Goal: Navigation & Orientation: Find specific page/section

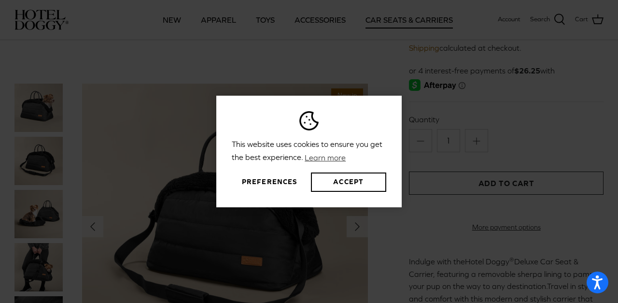
scroll to position [109, 0]
click at [335, 183] on button "Accept" at bounding box center [348, 181] width 75 height 19
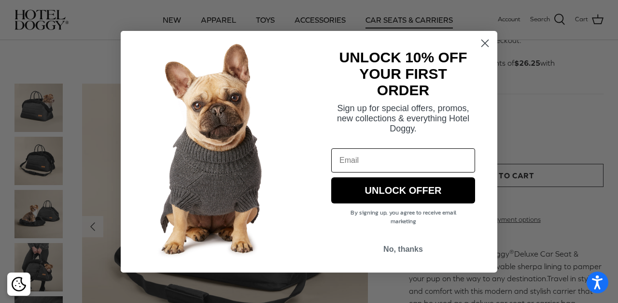
scroll to position [270, 0]
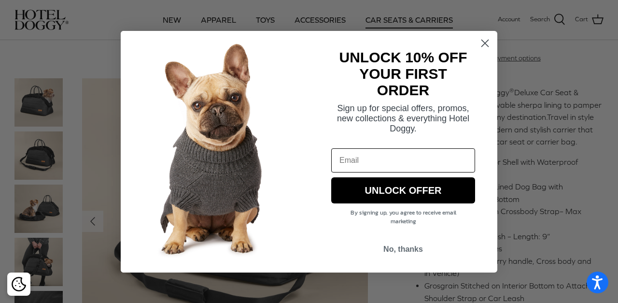
click at [483, 43] on circle "Close dialog" at bounding box center [485, 43] width 16 height 16
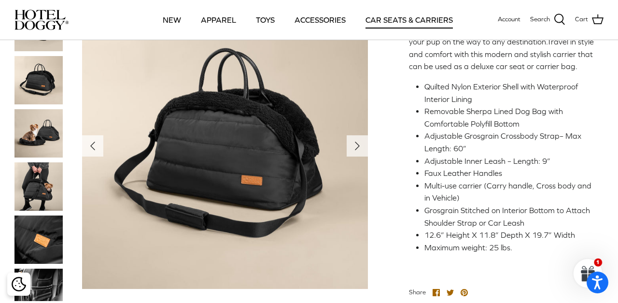
scroll to position [348, 0]
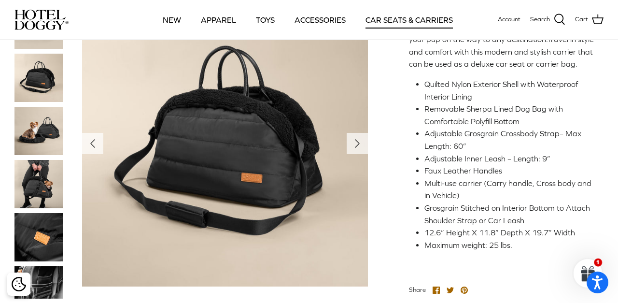
click at [44, 190] on img at bounding box center [38, 184] width 48 height 48
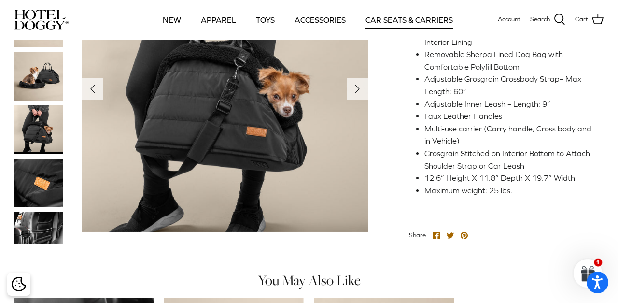
scroll to position [404, 0]
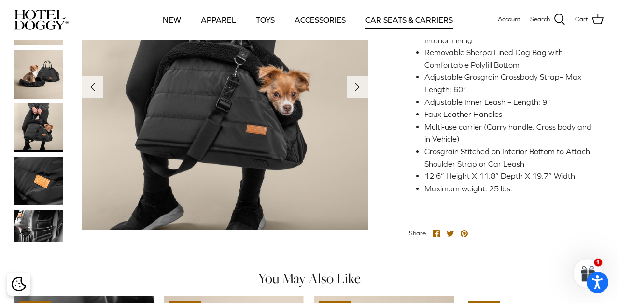
click at [48, 231] on img at bounding box center [38, 225] width 48 height 32
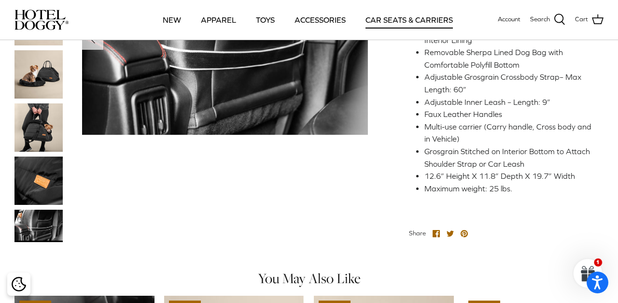
click at [43, 194] on img at bounding box center [38, 180] width 48 height 48
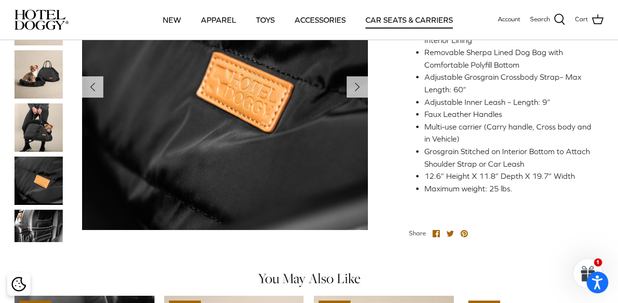
click at [41, 151] on img at bounding box center [38, 127] width 48 height 48
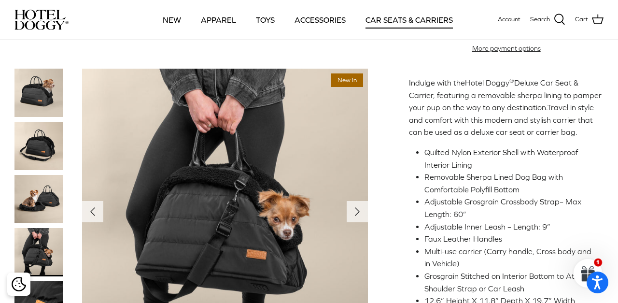
scroll to position [278, 0]
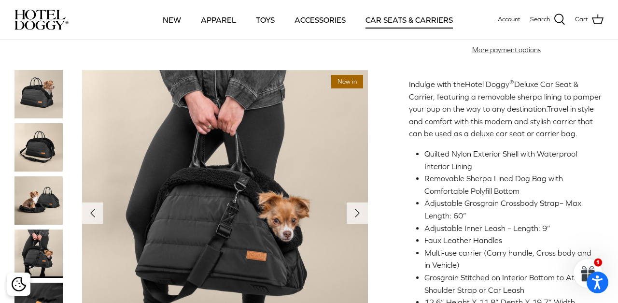
click at [47, 109] on img at bounding box center [38, 94] width 48 height 48
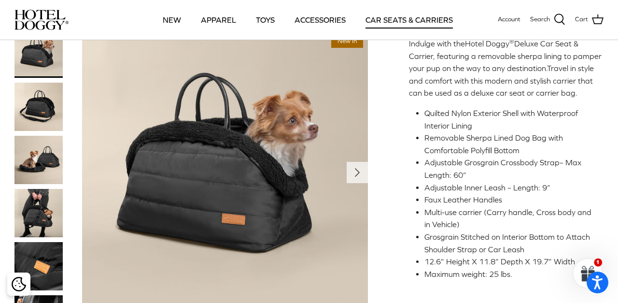
scroll to position [320, 0]
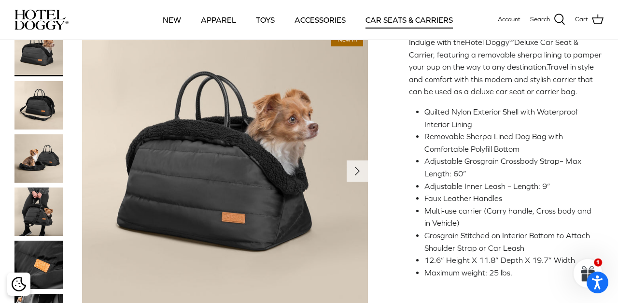
click at [45, 124] on img at bounding box center [38, 105] width 48 height 48
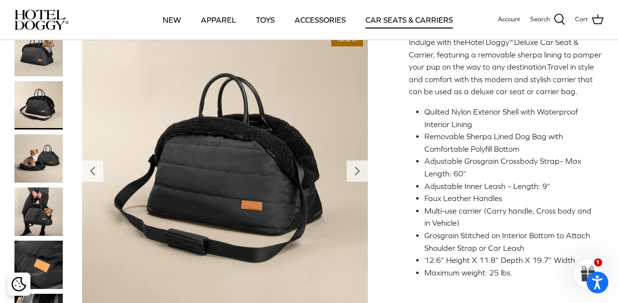
click at [44, 156] on img at bounding box center [38, 158] width 48 height 48
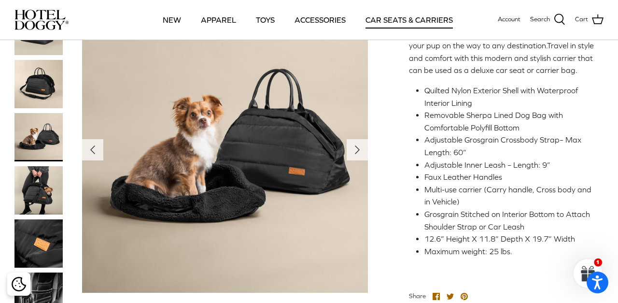
scroll to position [343, 0]
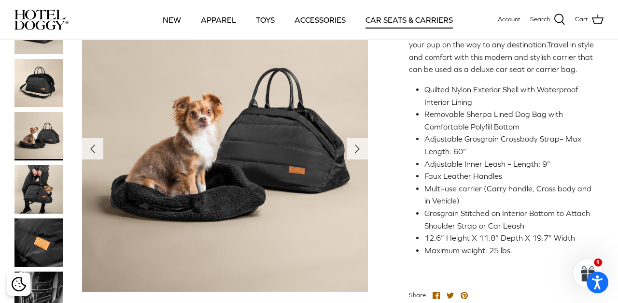
click at [41, 197] on img at bounding box center [38, 189] width 48 height 48
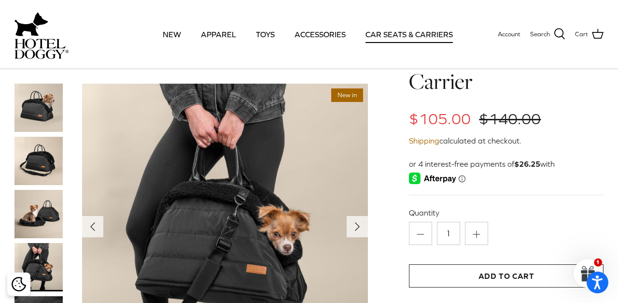
scroll to position [0, 0]
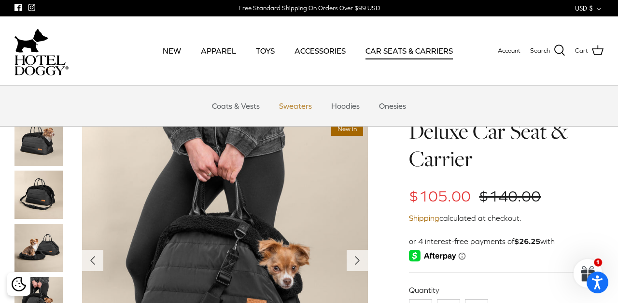
click at [295, 103] on link "Sweaters" at bounding box center [295, 105] width 50 height 29
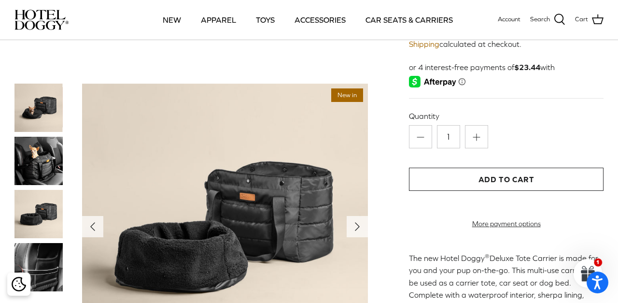
scroll to position [126, 0]
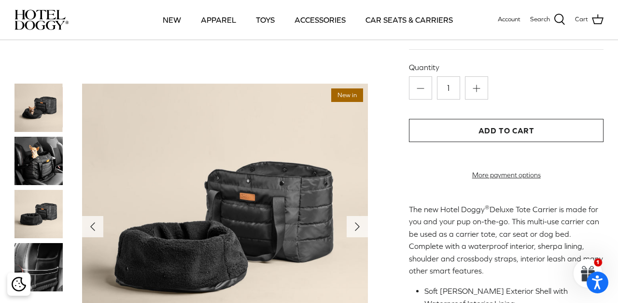
click at [54, 165] on img at bounding box center [38, 161] width 48 height 48
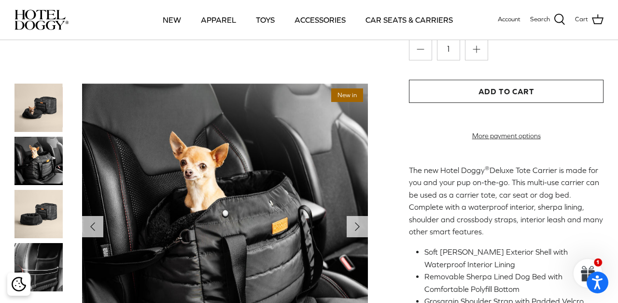
scroll to position [186, 0]
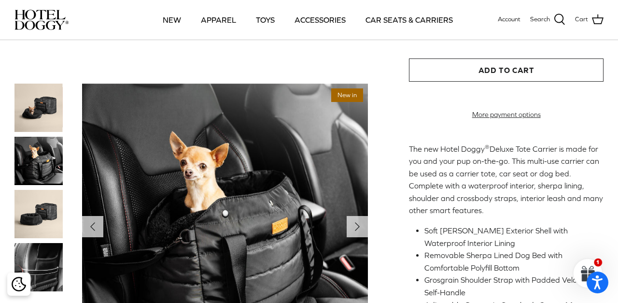
click at [51, 220] on img at bounding box center [38, 214] width 48 height 48
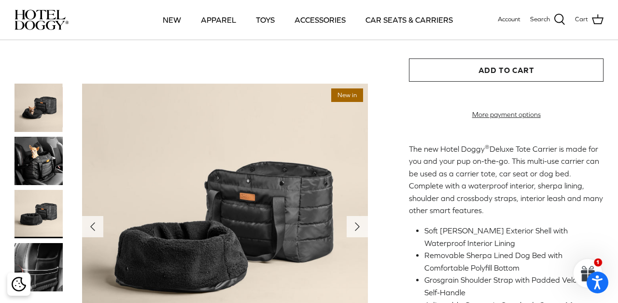
click at [44, 251] on img at bounding box center [38, 267] width 48 height 48
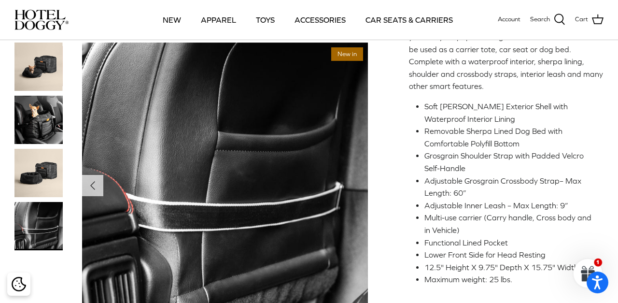
scroll to position [314, 0]
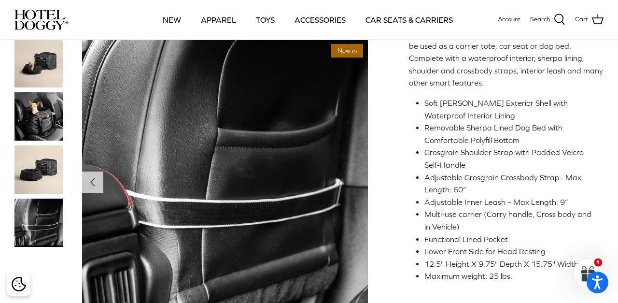
click at [33, 127] on img at bounding box center [38, 116] width 48 height 48
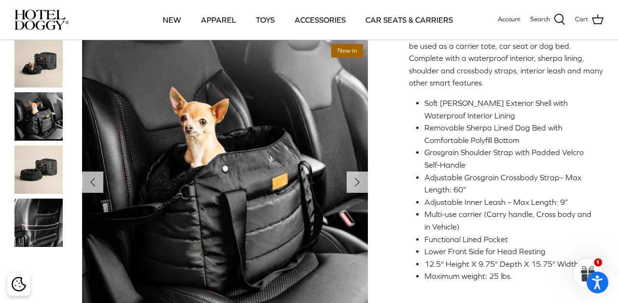
click at [31, 87] on img at bounding box center [38, 63] width 48 height 48
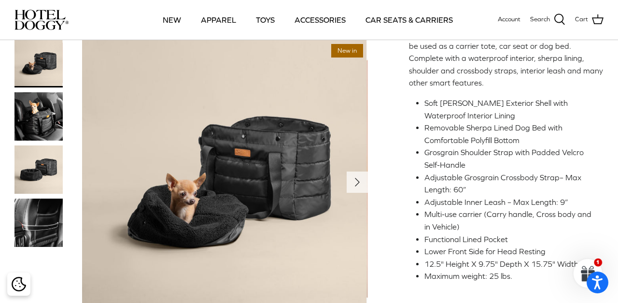
click at [37, 130] on img at bounding box center [38, 116] width 48 height 48
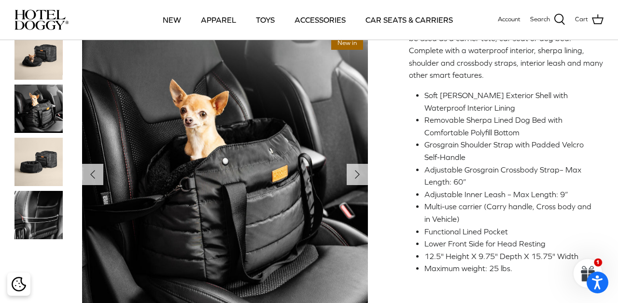
scroll to position [323, 0]
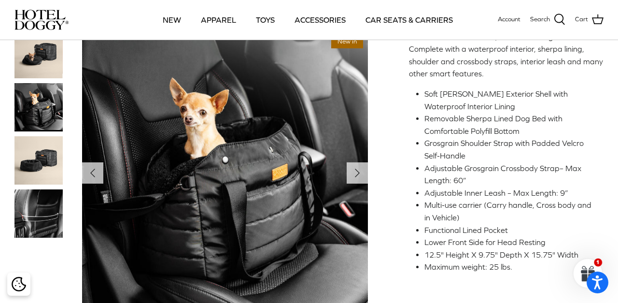
click at [34, 166] on img at bounding box center [38, 160] width 48 height 48
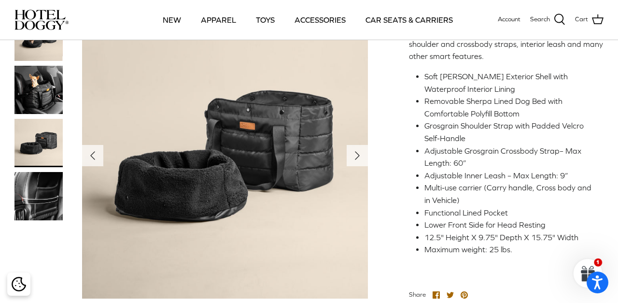
scroll to position [341, 0]
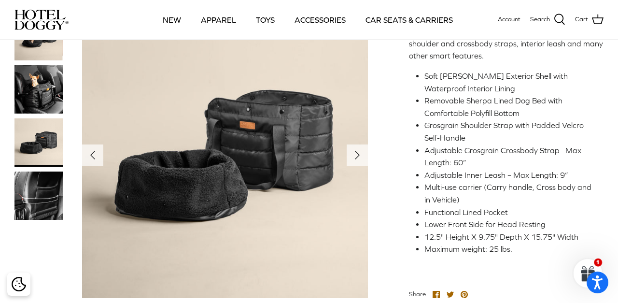
click at [42, 99] on img at bounding box center [38, 89] width 48 height 48
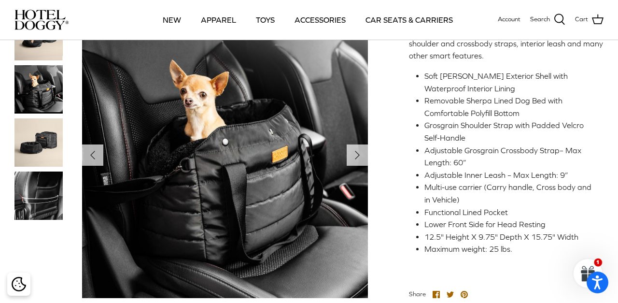
click at [41, 152] on img at bounding box center [38, 142] width 48 height 48
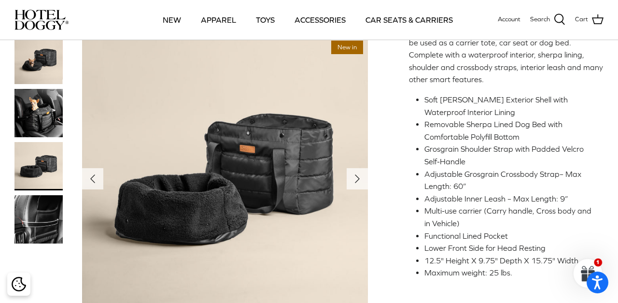
scroll to position [314, 0]
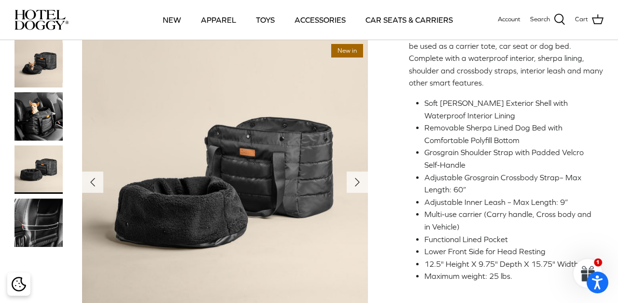
click at [39, 82] on img at bounding box center [38, 63] width 48 height 48
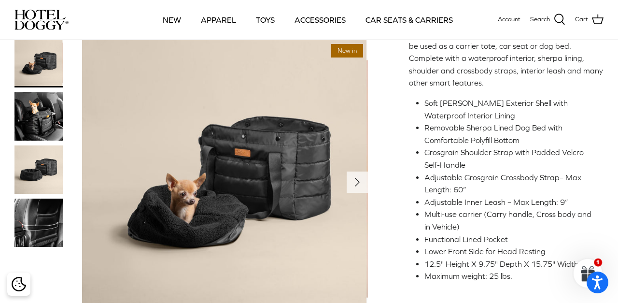
click at [41, 119] on img at bounding box center [38, 116] width 48 height 48
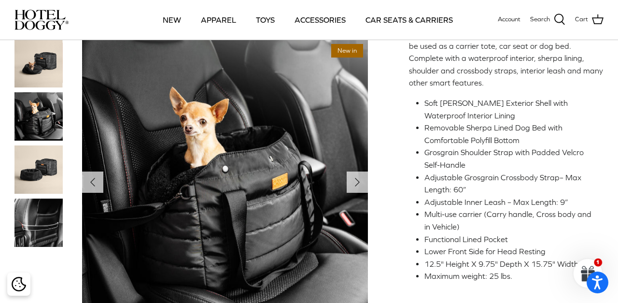
click at [49, 179] on img at bounding box center [38, 169] width 48 height 48
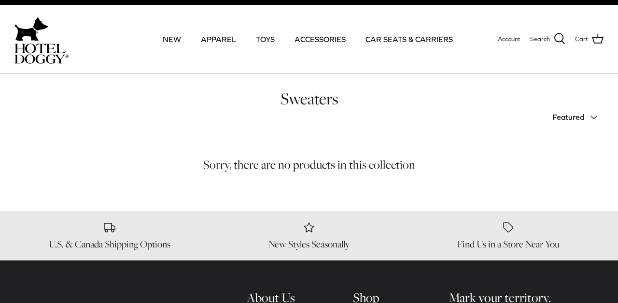
scroll to position [12, 0]
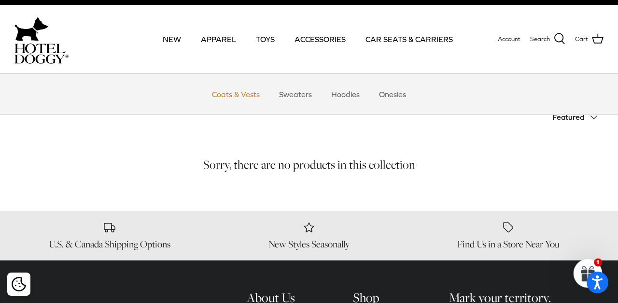
click at [244, 97] on link "Coats & Vests" at bounding box center [235, 94] width 65 height 29
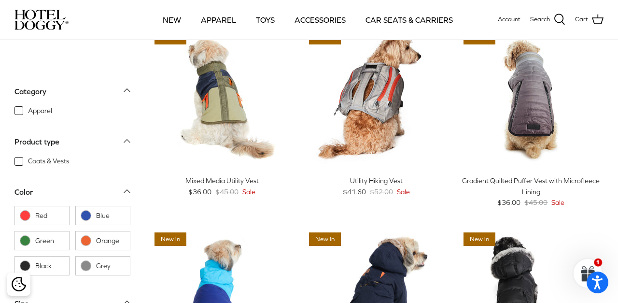
scroll to position [53, 0]
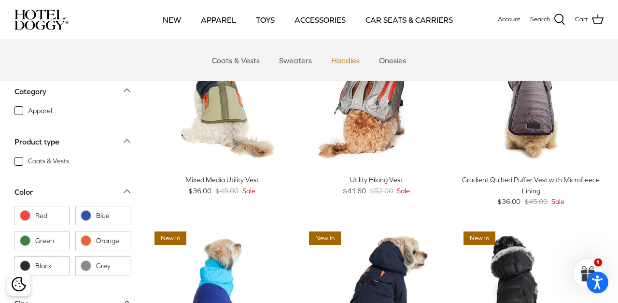
click at [358, 60] on link "Hoodies" at bounding box center [345, 60] width 46 height 29
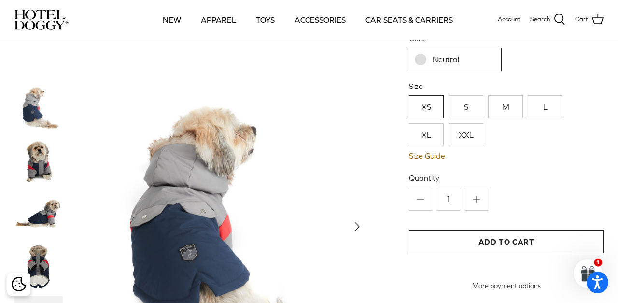
scroll to position [183, 0]
click at [63, 143] on div at bounding box center [48, 215] width 68 height 265
click at [43, 155] on img at bounding box center [38, 161] width 48 height 48
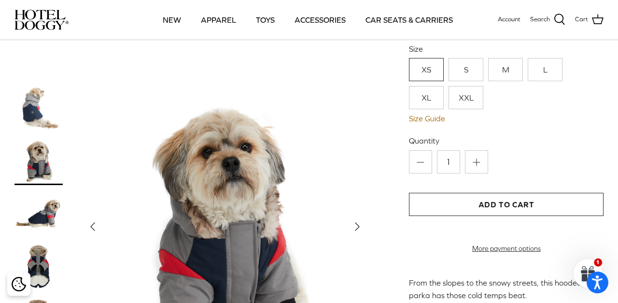
scroll to position [221, 0]
click at [43, 214] on img at bounding box center [38, 214] width 48 height 48
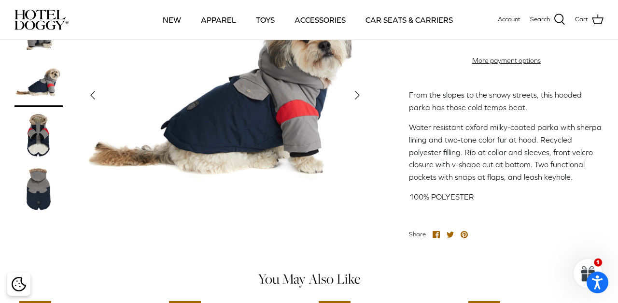
scroll to position [410, 0]
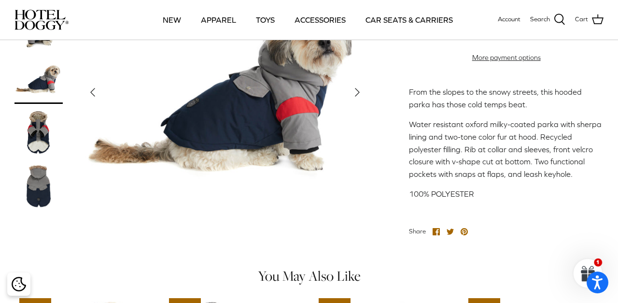
click at [44, 140] on img at bounding box center [38, 132] width 48 height 48
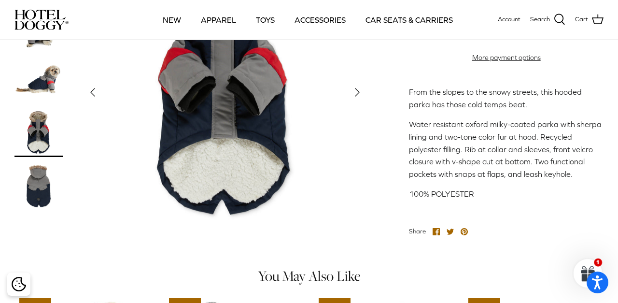
click at [47, 190] on img at bounding box center [38, 185] width 48 height 48
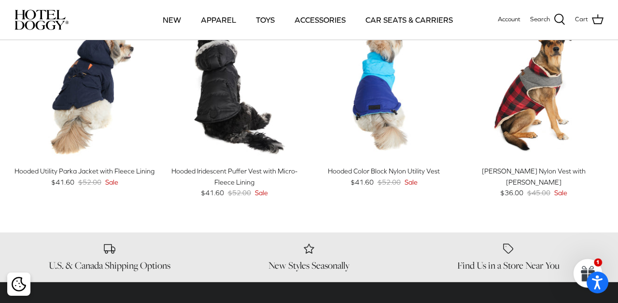
scroll to position [680, 0]
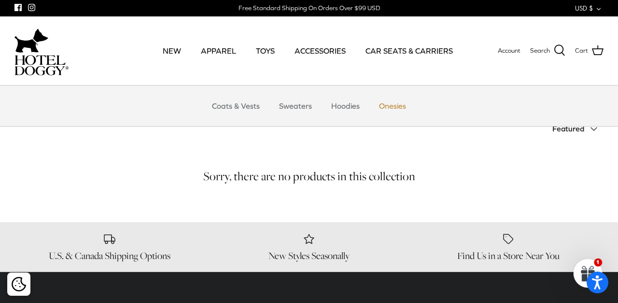
click at [383, 103] on link "Onesies" at bounding box center [392, 105] width 44 height 29
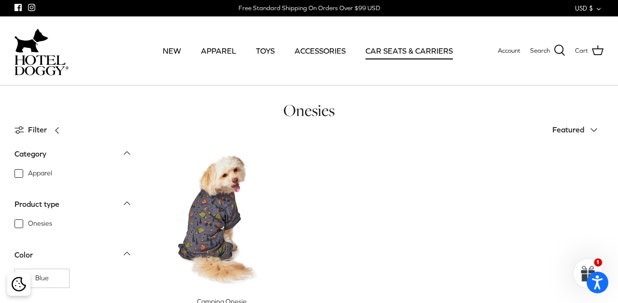
click at [390, 53] on link "CAR SEATS & CARRIERS" at bounding box center [409, 50] width 105 height 33
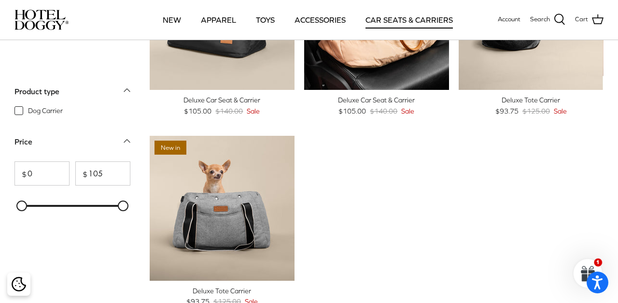
scroll to position [134, 0]
